Goal: Task Accomplishment & Management: Manage account settings

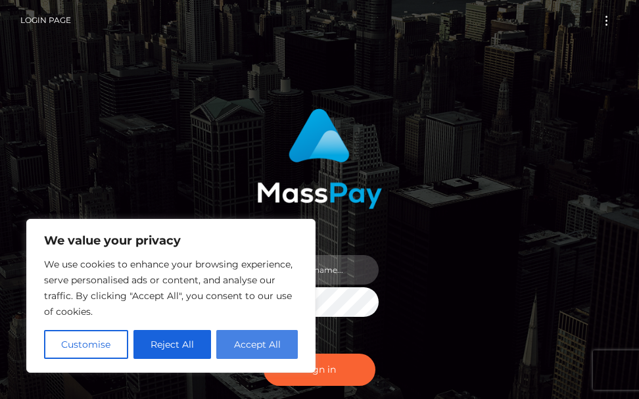
type input "terry.cope2"
click at [250, 349] on button "Accept All" at bounding box center [256, 344] width 81 height 29
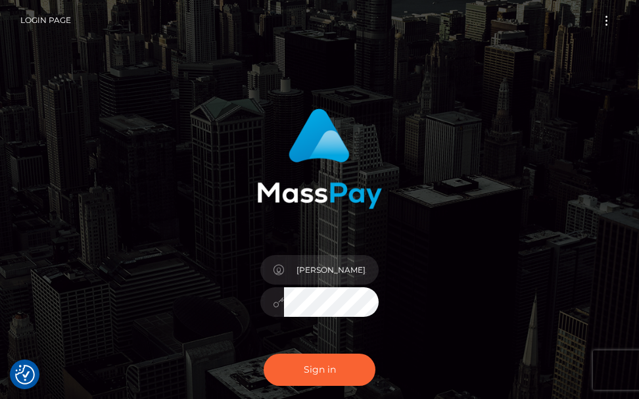
checkbox input "true"
click at [311, 371] on button "Sign in" at bounding box center [319, 369] width 112 height 32
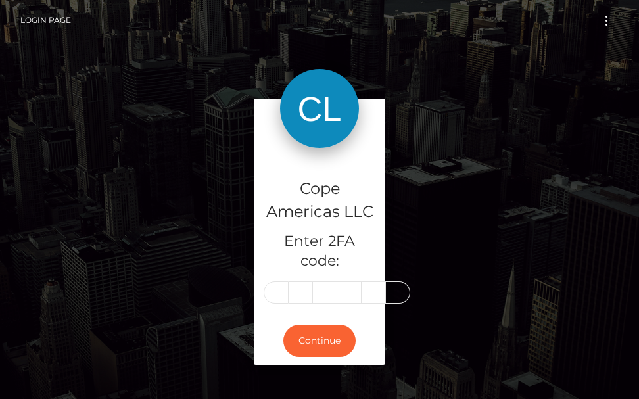
type input "6"
type input "9"
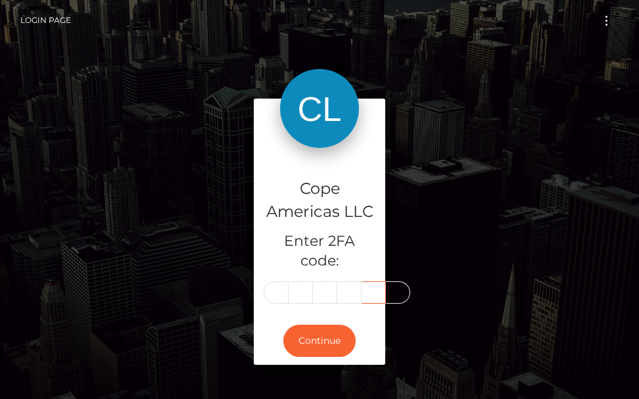
scroll to position [0, 0]
type input "4"
type input "2"
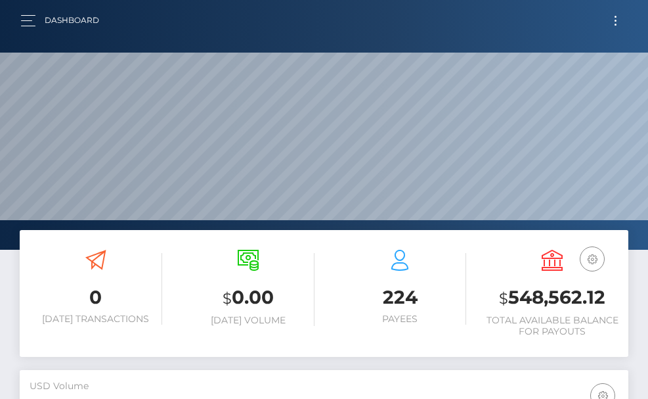
scroll to position [233, 294]
click at [30, 24] on button "button" at bounding box center [32, 21] width 24 height 18
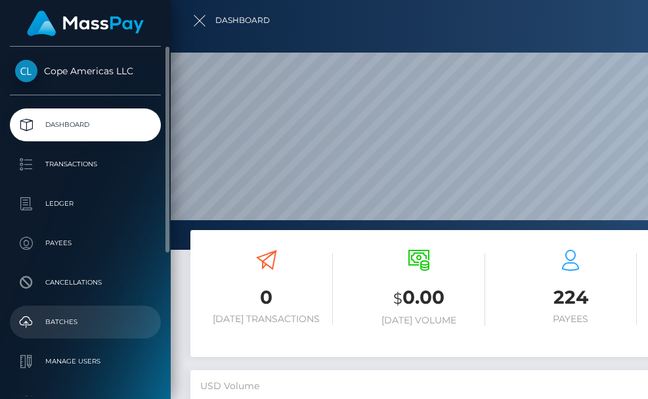
click at [57, 317] on p "Batches" at bounding box center [85, 322] width 141 height 20
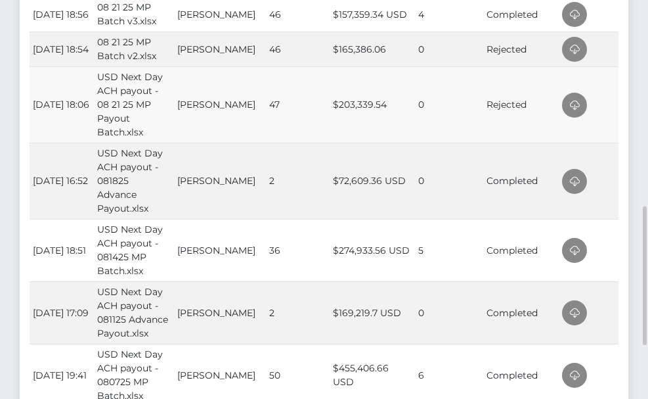
scroll to position [723, 0]
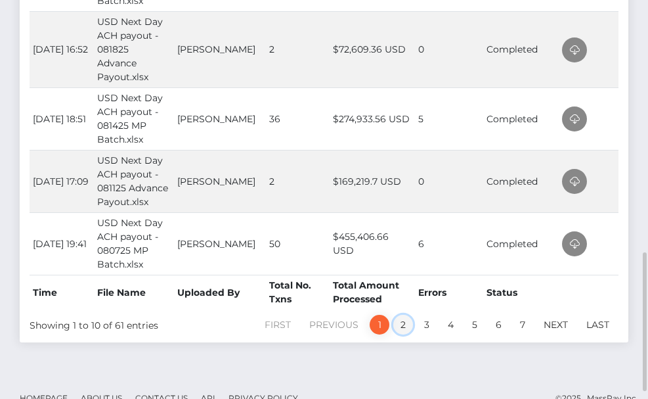
click at [403, 326] on link "2" at bounding box center [404, 325] width 20 height 20
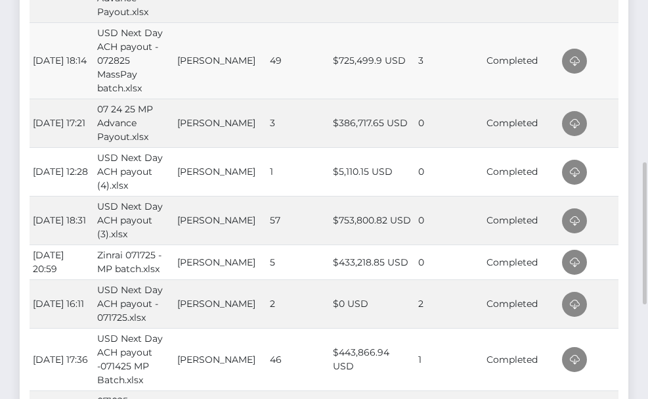
scroll to position [258, 0]
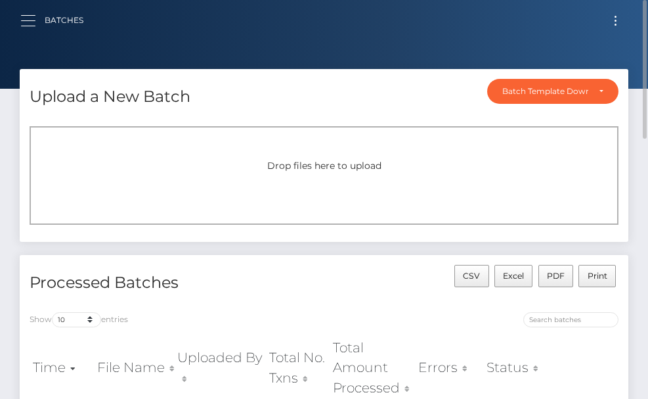
click at [28, 23] on button "button" at bounding box center [32, 21] width 24 height 18
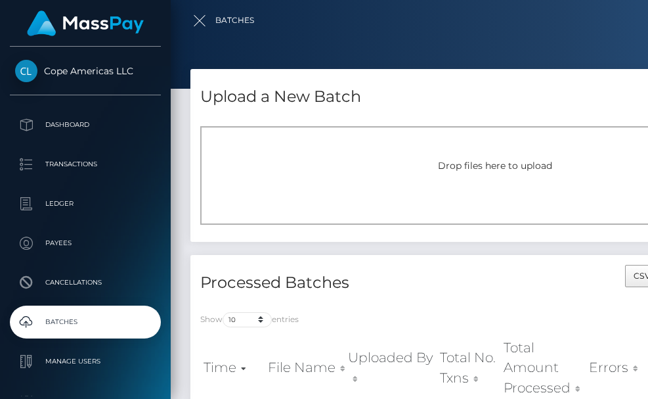
click at [569, 41] on div at bounding box center [495, 199] width 648 height 399
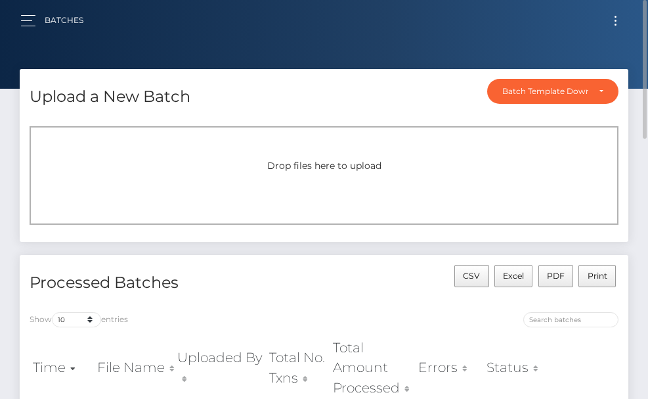
click at [609, 27] on button "Toggle navigation" at bounding box center [616, 21] width 24 height 18
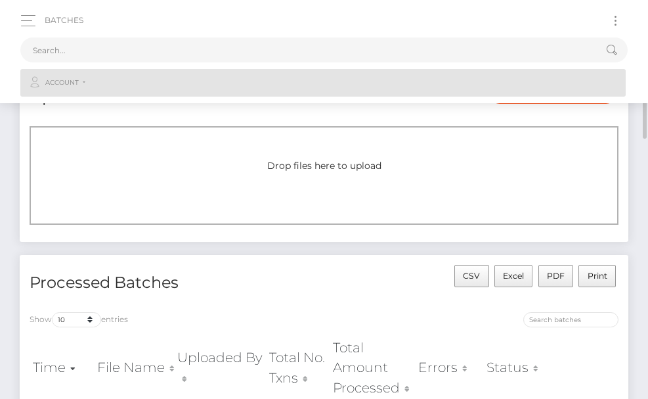
click at [71, 82] on span "Account" at bounding box center [62, 83] width 34 height 12
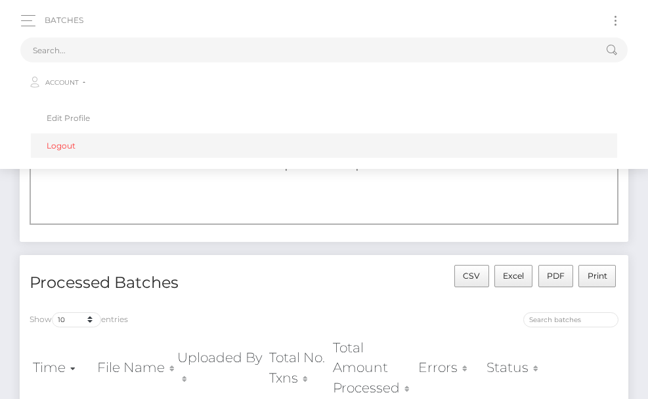
click at [67, 145] on link "Logout" at bounding box center [324, 145] width 587 height 24
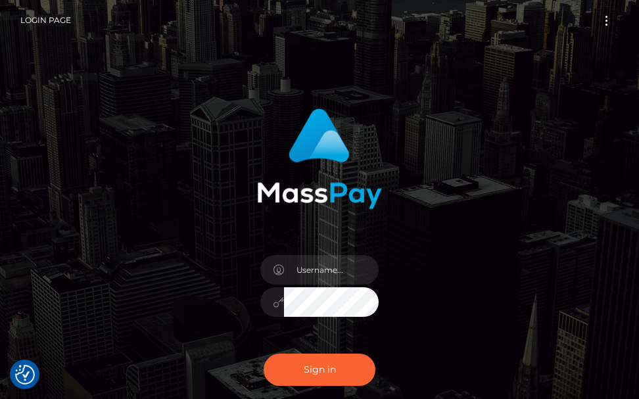
checkbox input "true"
